Goal: Transaction & Acquisition: Download file/media

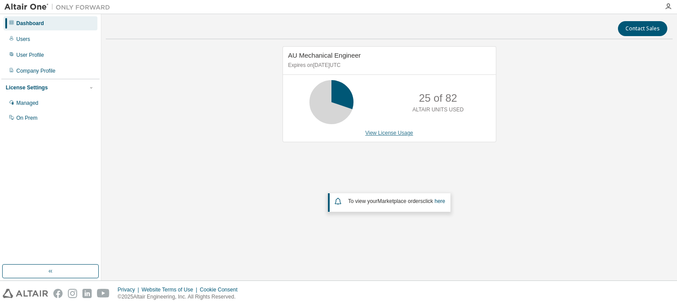
click at [396, 134] on link "View License Usage" at bounding box center [389, 133] width 48 height 6
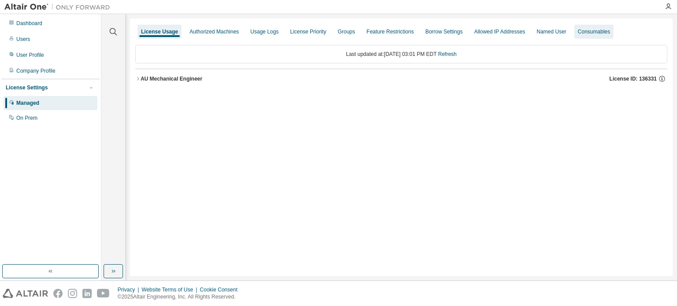
click at [596, 31] on div "Consumables" at bounding box center [594, 31] width 32 height 7
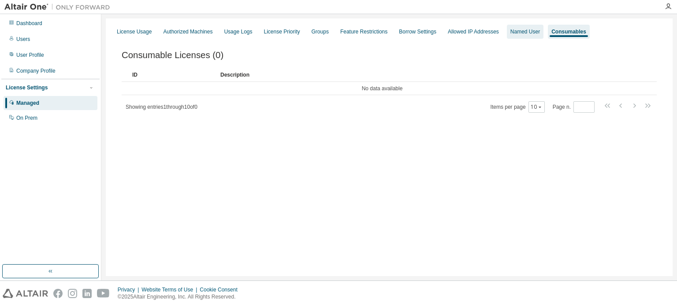
click at [510, 30] on div "Named User" at bounding box center [525, 31] width 30 height 7
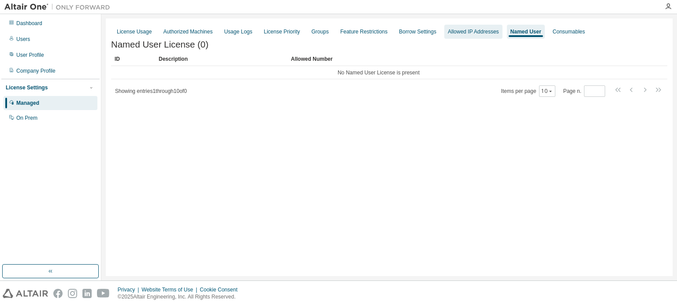
click at [465, 32] on div "Allowed IP Addresses" at bounding box center [473, 31] width 51 height 7
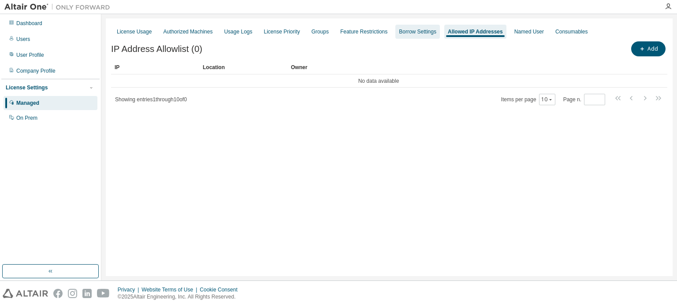
click at [402, 33] on div "Borrow Settings" at bounding box center [417, 31] width 37 height 7
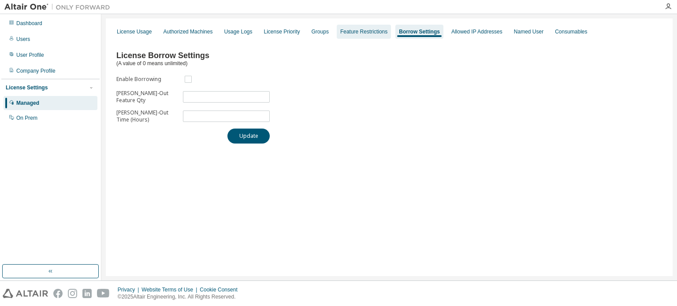
click at [363, 35] on div "Feature Restrictions" at bounding box center [363, 31] width 47 height 7
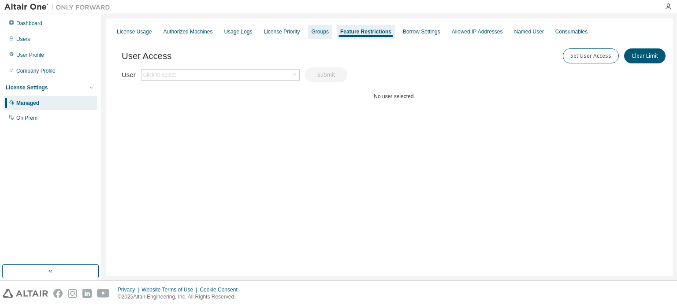
click at [308, 36] on div "Groups" at bounding box center [320, 32] width 24 height 14
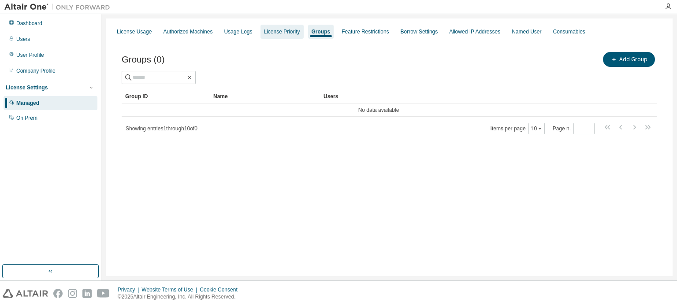
click at [261, 26] on div "License Priority" at bounding box center [282, 32] width 43 height 14
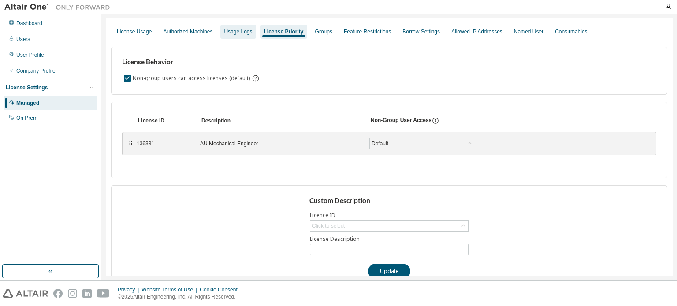
click at [242, 32] on div "Usage Logs" at bounding box center [238, 31] width 28 height 7
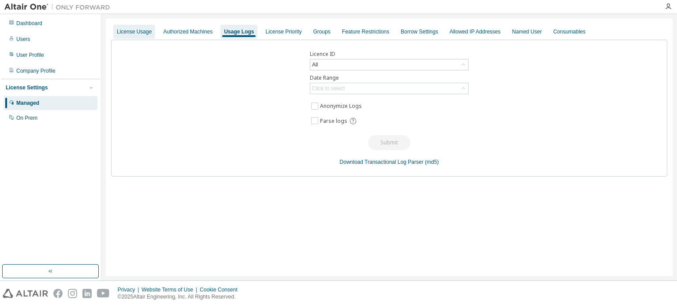
click at [130, 31] on div "License Usage" at bounding box center [134, 31] width 35 height 7
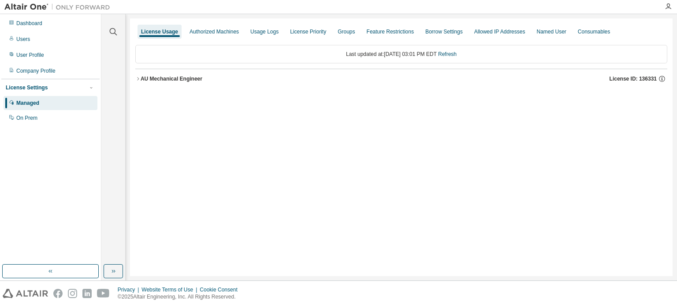
click at [159, 76] on div "AU Mechanical Engineer" at bounding box center [172, 78] width 62 height 7
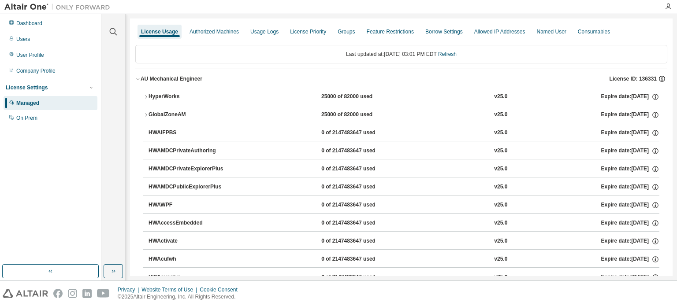
click at [661, 78] on icon "button" at bounding box center [661, 79] width 1 height 2
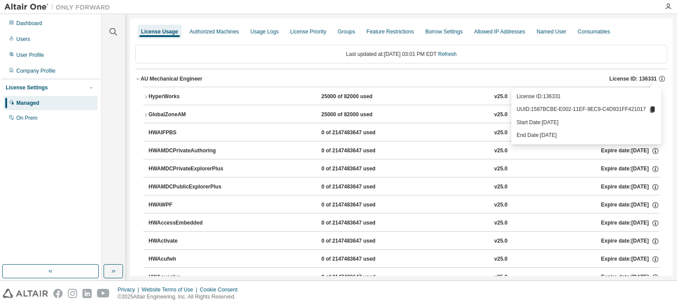
click at [166, 94] on div "HyperWorks" at bounding box center [188, 97] width 79 height 8
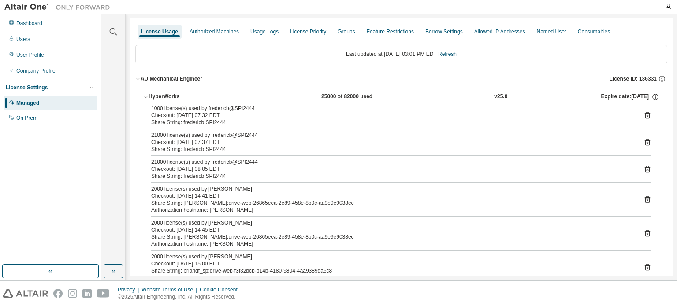
click at [146, 92] on button "HyperWorks 25000 of 82000 used v25.0 Expire date: 2025-08-31" at bounding box center [401, 96] width 516 height 19
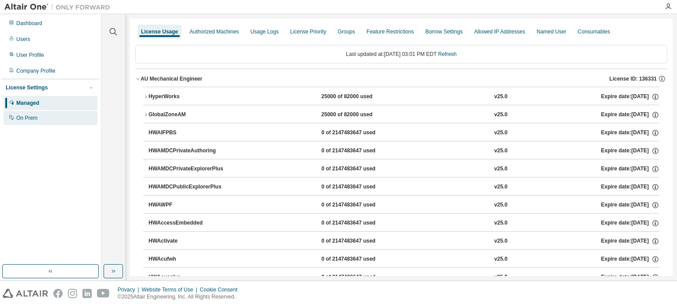
click at [23, 116] on div "On Prem" at bounding box center [26, 118] width 21 height 7
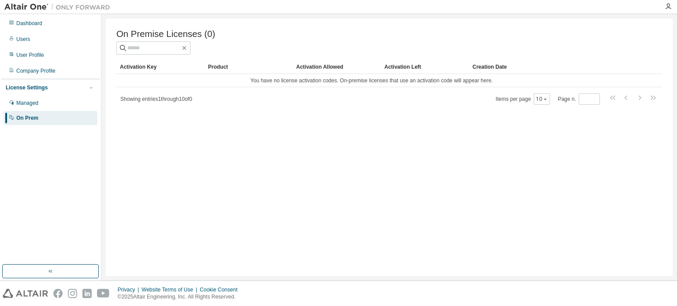
click at [30, 91] on div "License Settings" at bounding box center [27, 87] width 42 height 7
click at [29, 67] on div "Company Profile" at bounding box center [35, 70] width 39 height 7
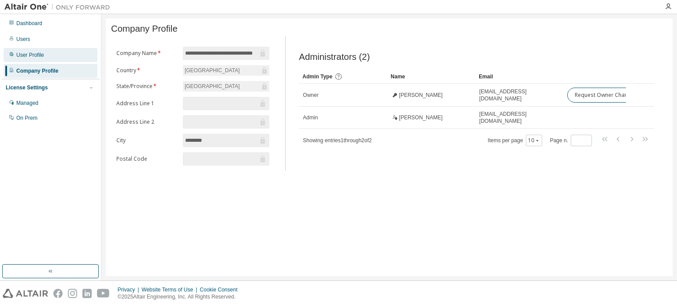
click at [33, 54] on div "User Profile" at bounding box center [30, 55] width 28 height 7
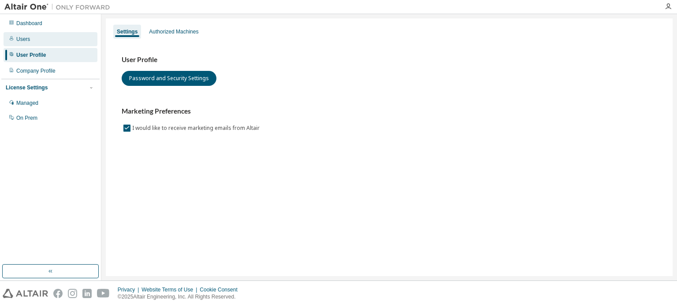
click at [32, 45] on div "Users" at bounding box center [51, 39] width 94 height 14
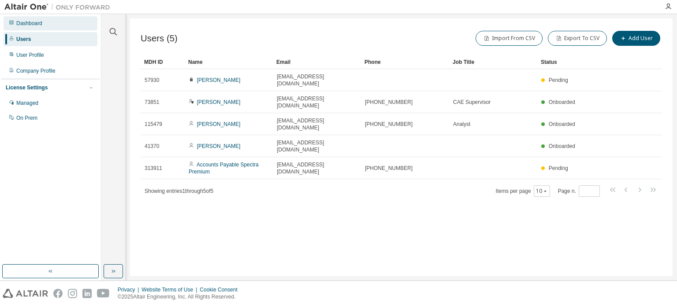
click at [19, 21] on div "Dashboard" at bounding box center [29, 23] width 26 height 7
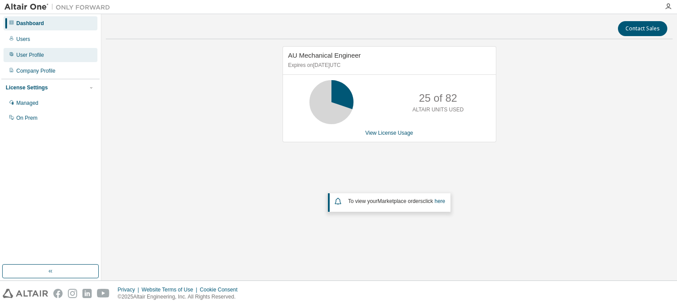
click at [15, 50] on div "User Profile" at bounding box center [51, 55] width 94 height 14
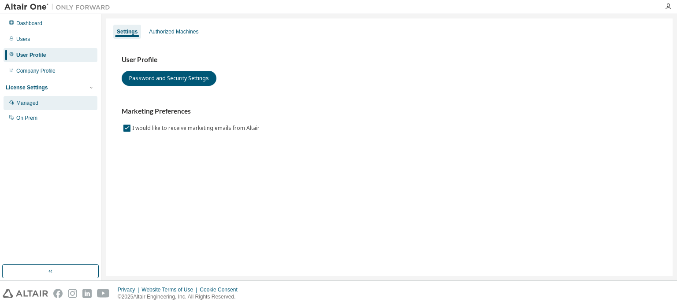
click at [25, 104] on div "Managed" at bounding box center [27, 103] width 22 height 7
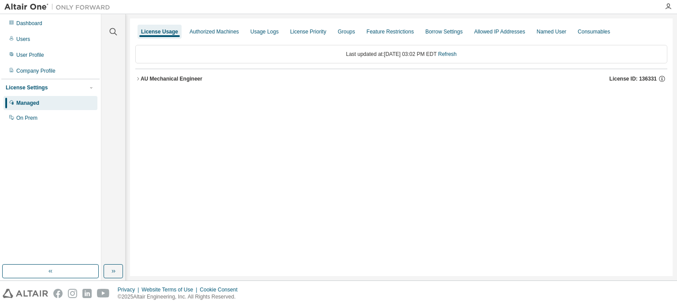
click at [138, 78] on icon "button" at bounding box center [137, 78] width 5 height 5
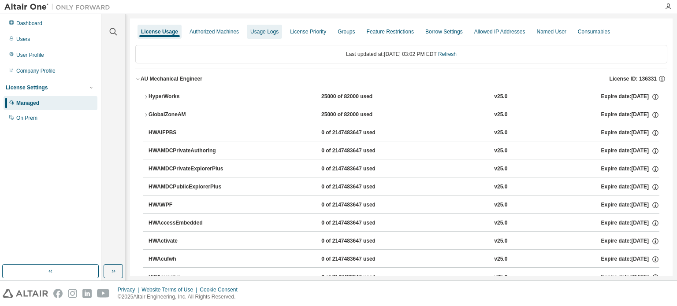
click at [270, 33] on div "Usage Logs" at bounding box center [264, 31] width 28 height 7
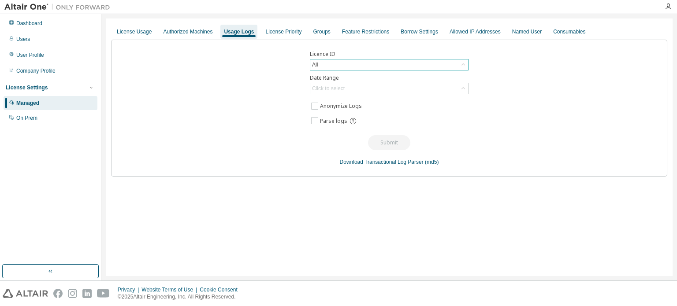
click at [339, 62] on div "All" at bounding box center [389, 65] width 158 height 11
click at [393, 89] on div "Click to select" at bounding box center [389, 88] width 158 height 11
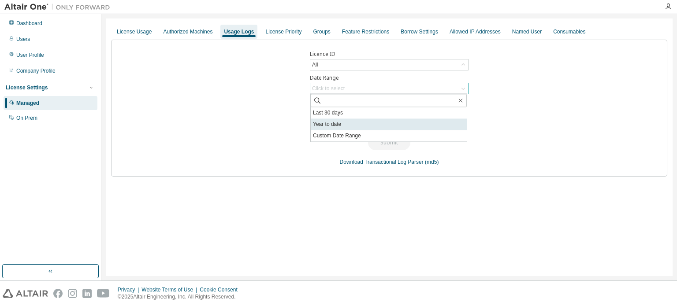
click at [353, 125] on li "Year to date" at bounding box center [389, 124] width 156 height 11
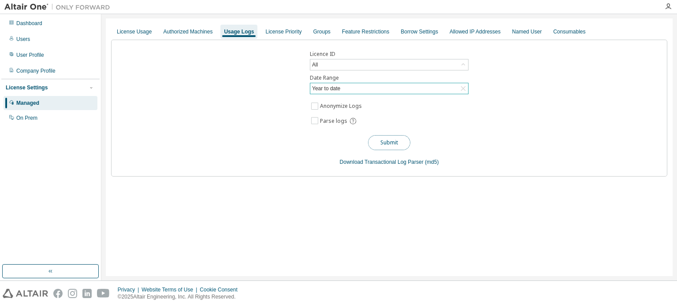
click at [390, 145] on button "Submit" at bounding box center [389, 142] width 42 height 15
click at [527, 32] on div "Named User" at bounding box center [527, 31] width 30 height 7
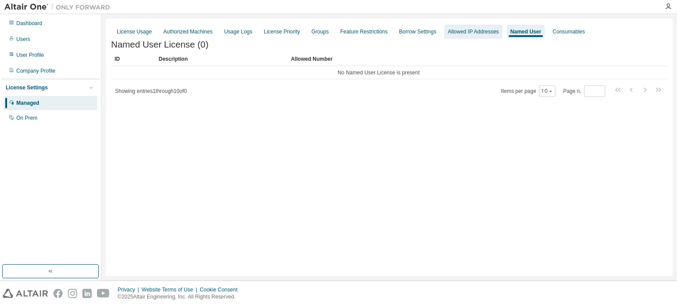
click at [460, 34] on div "Allowed IP Addresses" at bounding box center [473, 31] width 51 height 7
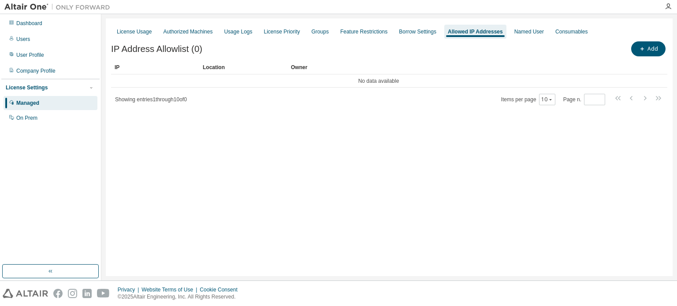
click at [387, 32] on div "License Usage Authorized Machines Usage Logs License Priority Groups Feature Re…" at bounding box center [389, 32] width 556 height 16
click at [399, 32] on div "Borrow Settings" at bounding box center [417, 31] width 37 height 7
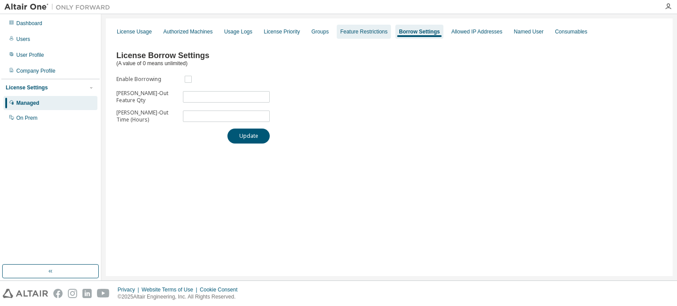
click at [361, 30] on div "Feature Restrictions" at bounding box center [363, 31] width 47 height 7
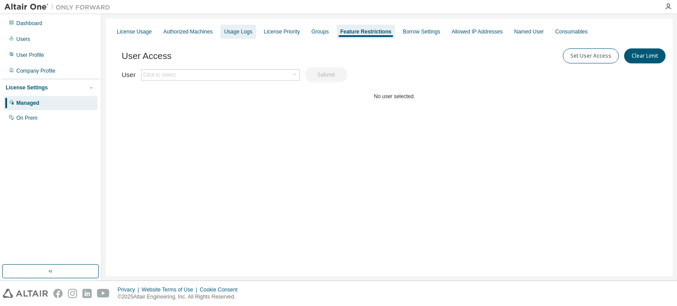
click at [235, 32] on div "Usage Logs" at bounding box center [238, 31] width 28 height 7
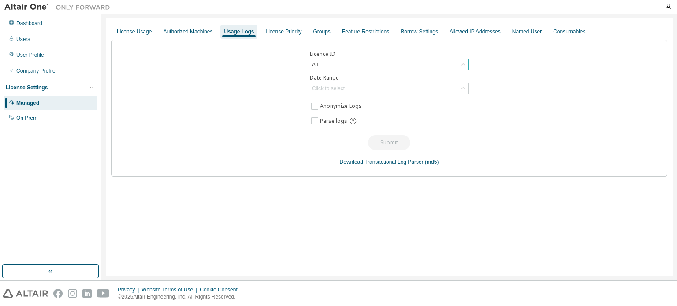
click at [334, 63] on div "All" at bounding box center [389, 65] width 158 height 11
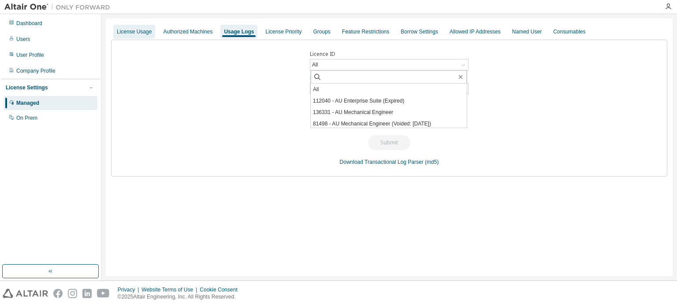
click at [131, 30] on div "License Usage" at bounding box center [134, 31] width 35 height 7
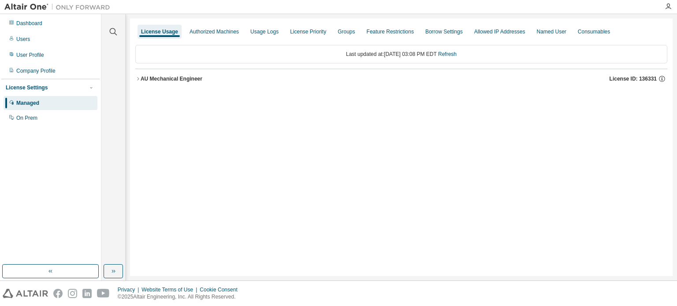
click at [134, 79] on div "License Usage Authorized Machines Usage Logs License Priority Groups Feature Re…" at bounding box center [401, 148] width 543 height 258
click at [141, 79] on div "AU Mechanical Engineer" at bounding box center [172, 78] width 62 height 7
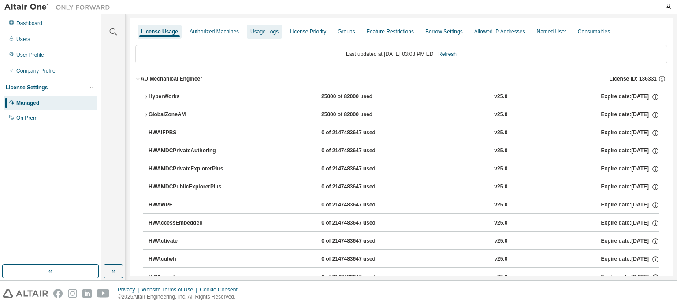
click at [258, 27] on div "Usage Logs" at bounding box center [264, 32] width 35 height 14
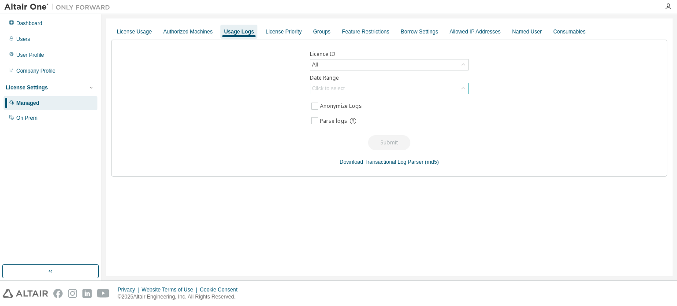
click at [354, 87] on div "Click to select" at bounding box center [389, 88] width 158 height 11
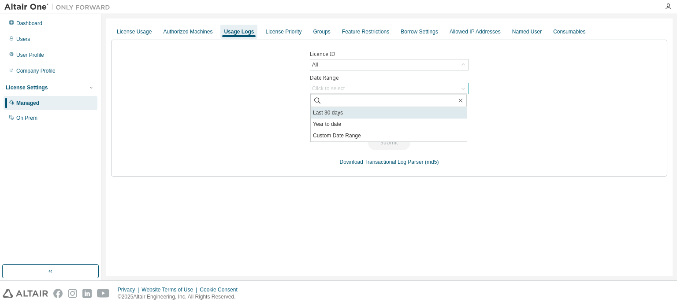
click at [342, 112] on li "Last 30 days" at bounding box center [389, 112] width 156 height 11
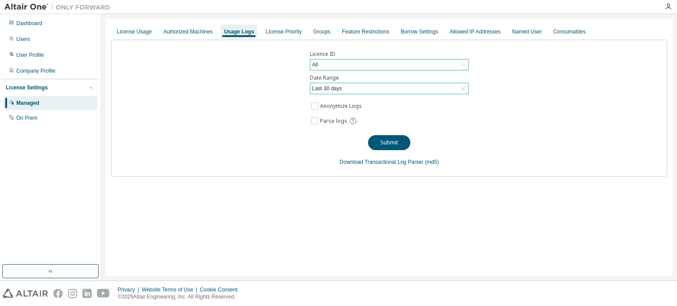
click at [346, 65] on div "All" at bounding box center [389, 65] width 158 height 11
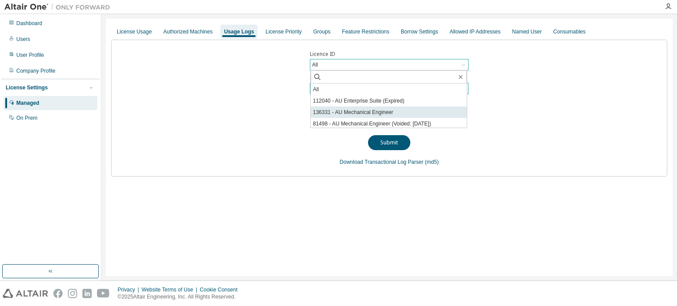
click at [364, 111] on li "136331 - AU Mechanical Engineer" at bounding box center [389, 112] width 156 height 11
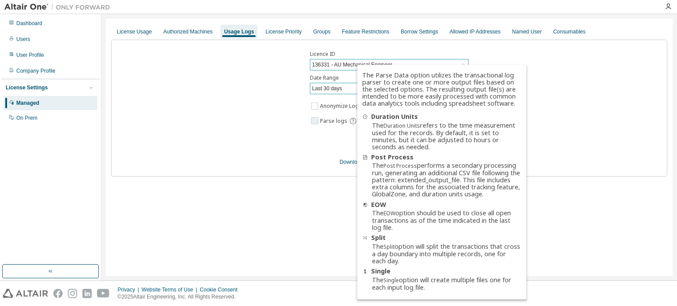
click at [349, 119] on icon at bounding box center [353, 121] width 8 height 8
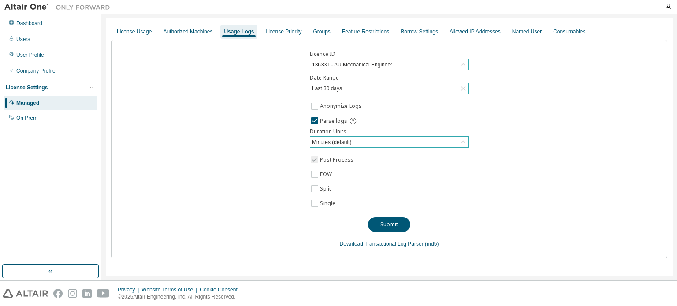
click at [358, 141] on div "Minutes (default)" at bounding box center [389, 142] width 158 height 11
click at [362, 143] on div "Minutes (default)" at bounding box center [389, 142] width 158 height 11
click at [362, 142] on div "Minutes (default)" at bounding box center [389, 142] width 158 height 11
click at [391, 223] on button "Submit" at bounding box center [389, 224] width 42 height 15
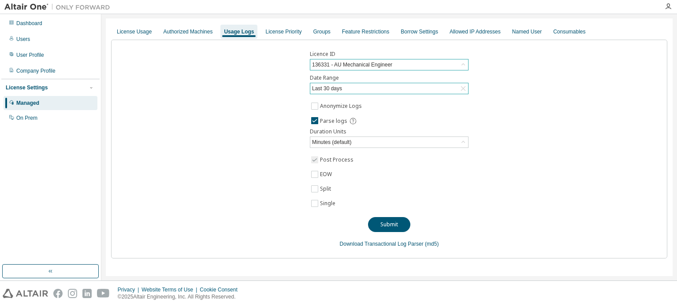
click at [344, 88] on div "Last 30 days" at bounding box center [389, 88] width 158 height 11
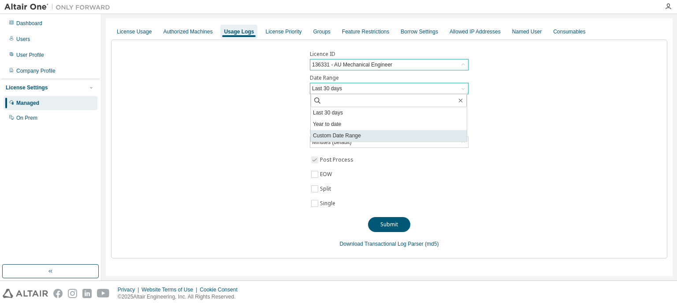
click at [352, 140] on li "Custom Date Range" at bounding box center [389, 135] width 156 height 11
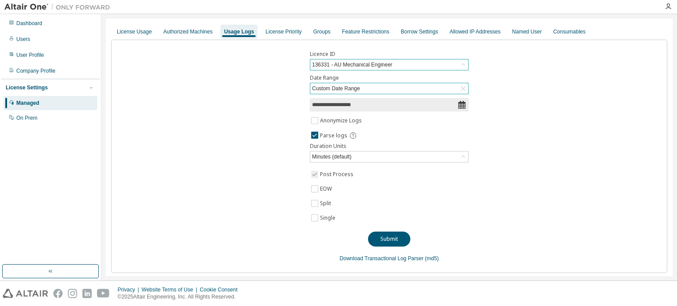
click at [365, 107] on input "**********" at bounding box center [384, 104] width 145 height 9
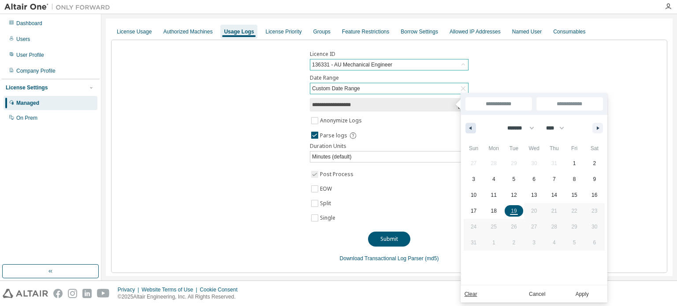
click at [468, 129] on icon "button" at bounding box center [469, 129] width 4 height 4
click at [467, 125] on button "button" at bounding box center [470, 128] width 11 height 11
click at [469, 127] on icon "button" at bounding box center [469, 129] width 4 height 4
select select "*"
click at [553, 160] on span "1" at bounding box center [554, 164] width 3 height 16
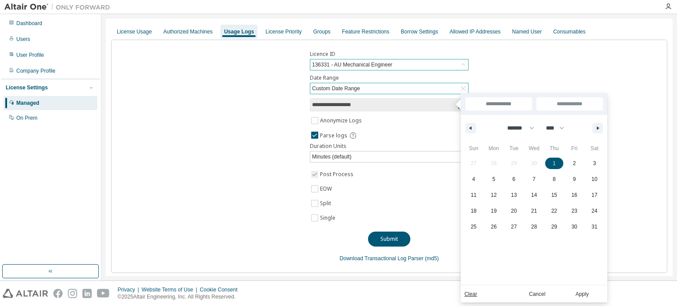
type input "*"
type input "**********"
click at [595, 129] on button "button" at bounding box center [597, 128] width 11 height 11
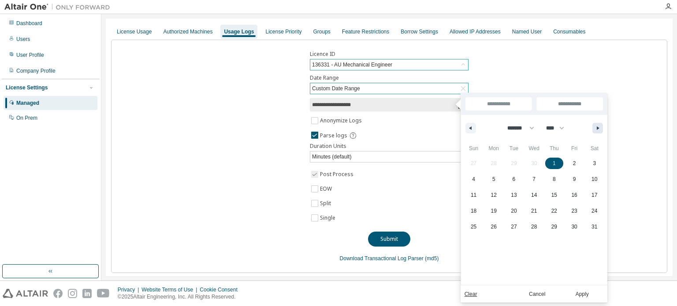
select select "*"
click at [476, 164] on span "1" at bounding box center [474, 163] width 20 height 11
type input "**********"
select select "*"
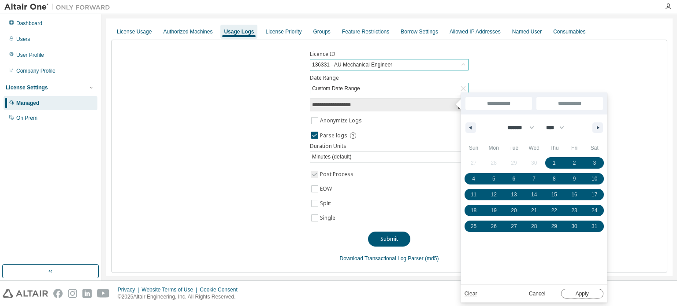
click at [580, 294] on button "Apply" at bounding box center [582, 294] width 42 height 10
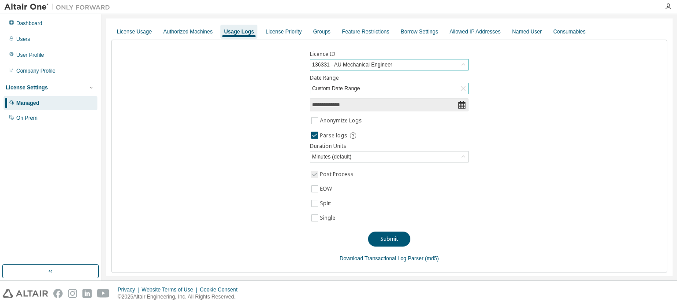
click at [383, 227] on div "Submit" at bounding box center [389, 236] width 42 height 22
click at [385, 227] on div "Submit" at bounding box center [389, 236] width 42 height 22
click at [355, 155] on div "Minutes (default)" at bounding box center [389, 157] width 158 height 11
click at [337, 191] on li "Hours" at bounding box center [387, 191] width 156 height 11
click at [389, 241] on button "Submit" at bounding box center [389, 239] width 42 height 15
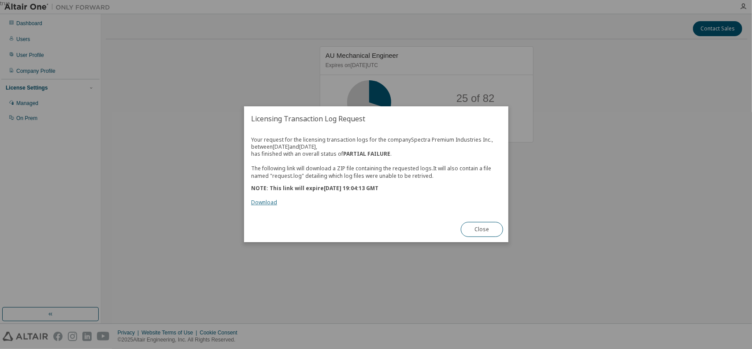
click at [268, 205] on link "Download" at bounding box center [264, 202] width 26 height 7
click at [481, 230] on button "Close" at bounding box center [482, 229] width 42 height 15
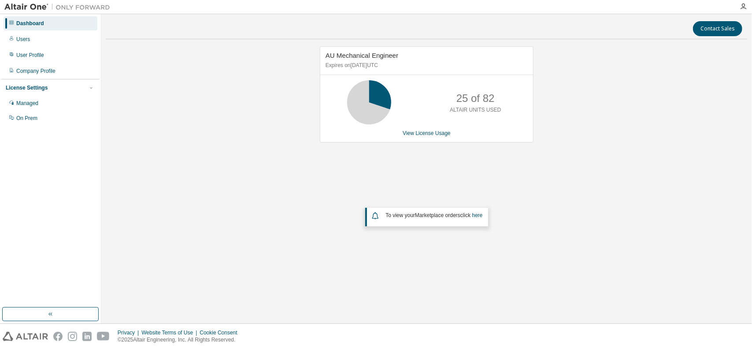
click at [719, 332] on div "Privacy Website Terms of Use Cookie Consent © 2025 Altair Engineering, Inc. All…" at bounding box center [376, 336] width 752 height 25
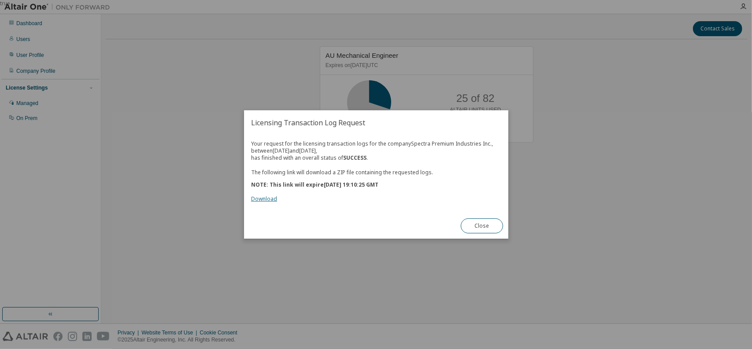
click at [268, 200] on link "Download" at bounding box center [264, 198] width 26 height 7
click at [479, 221] on button "Close" at bounding box center [482, 225] width 42 height 15
click at [265, 201] on link "Download" at bounding box center [264, 198] width 26 height 7
click at [480, 224] on button "Close" at bounding box center [482, 225] width 42 height 15
